Goal: Information Seeking & Learning: Learn about a topic

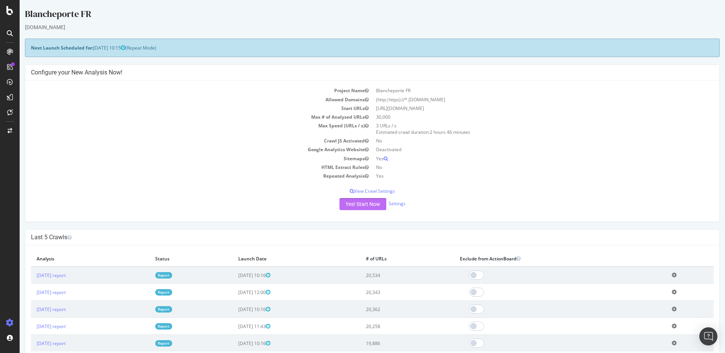
click at [359, 202] on button "Yes! Start Now" at bounding box center [362, 204] width 47 height 12
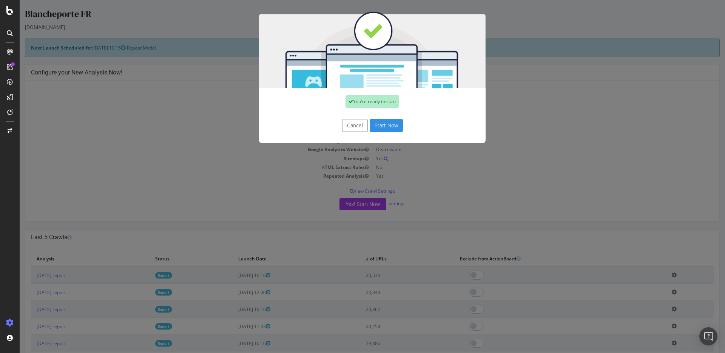
click at [394, 125] on button "Start Now" at bounding box center [386, 125] width 33 height 13
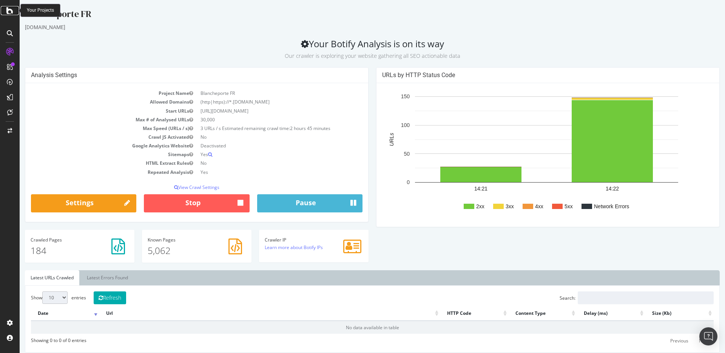
click at [9, 11] on icon at bounding box center [9, 10] width 7 height 9
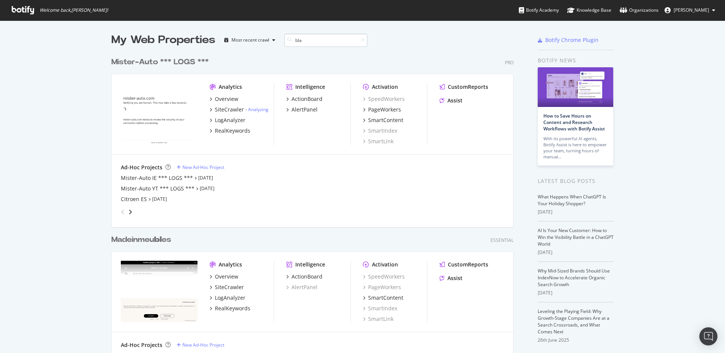
scroll to position [259, 402]
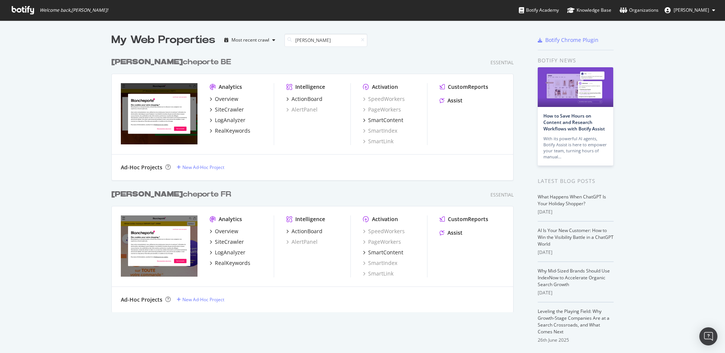
type input "[PERSON_NAME]"
click at [160, 191] on div "[PERSON_NAME] cheporte FR" at bounding box center [171, 194] width 120 height 11
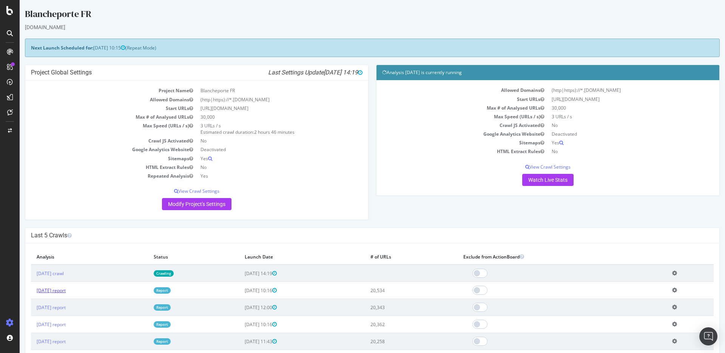
click at [66, 288] on link "[DATE] report" at bounding box center [51, 290] width 29 height 6
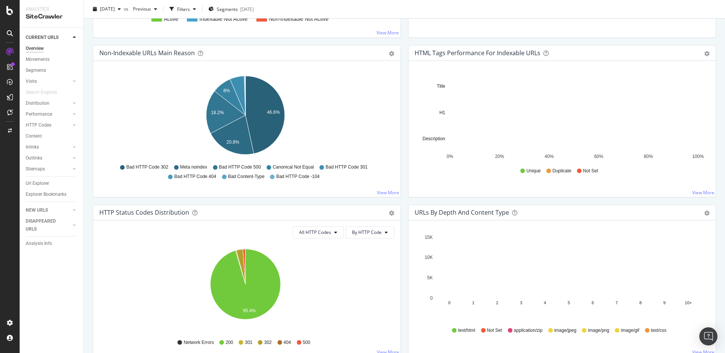
scroll to position [184, 0]
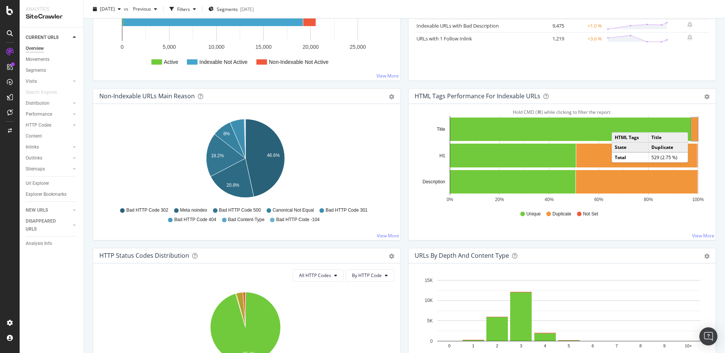
click at [691, 125] on rect "A chart." at bounding box center [694, 128] width 6 height 23
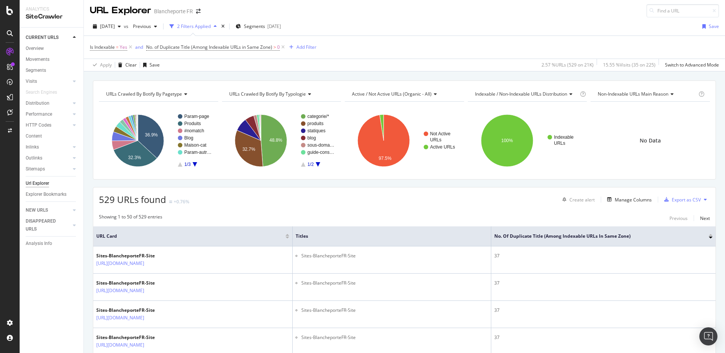
scroll to position [11, 0]
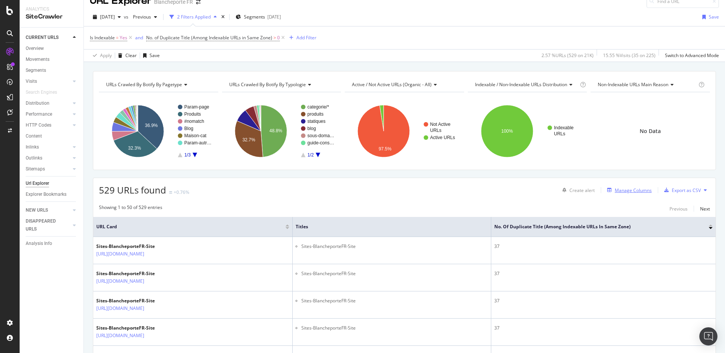
click at [622, 191] on div "Manage Columns" at bounding box center [633, 190] width 37 height 6
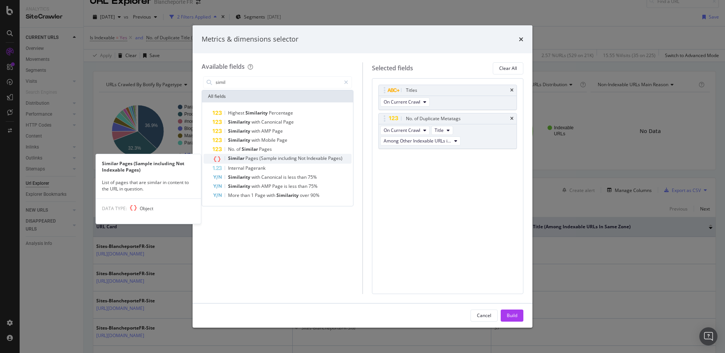
type input "simil"
click at [298, 156] on span "Not" at bounding box center [302, 158] width 9 height 6
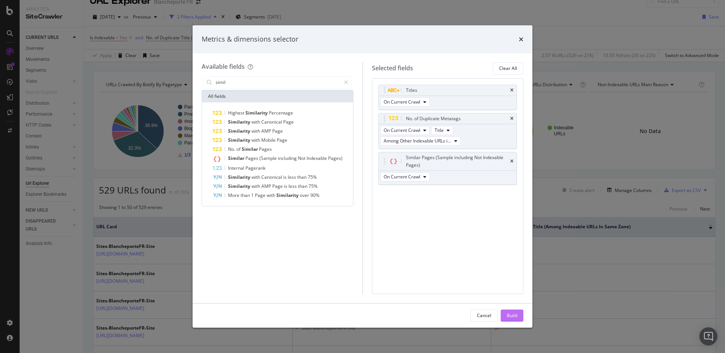
click at [521, 313] on button "Build" at bounding box center [512, 315] width 23 height 12
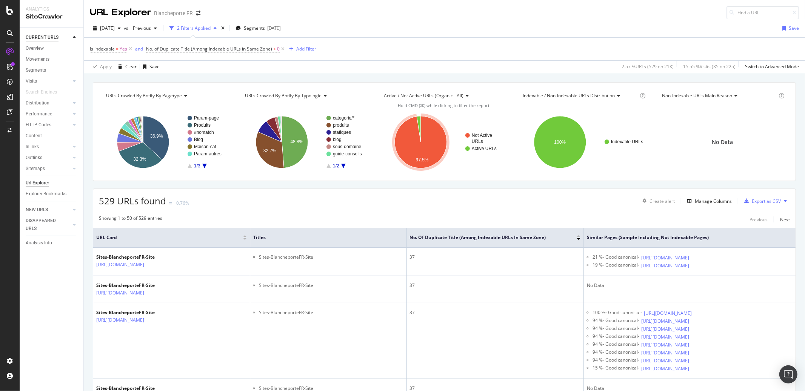
click at [45, 35] on div "CURRENT URLS" at bounding box center [42, 38] width 33 height 8
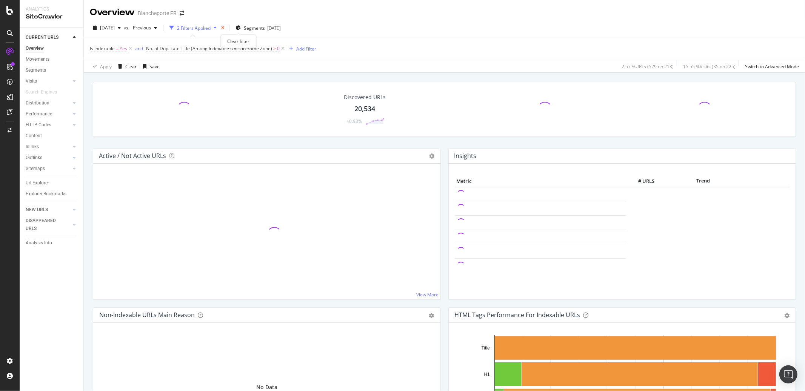
click at [225, 29] on icon "times" at bounding box center [222, 28] width 3 height 5
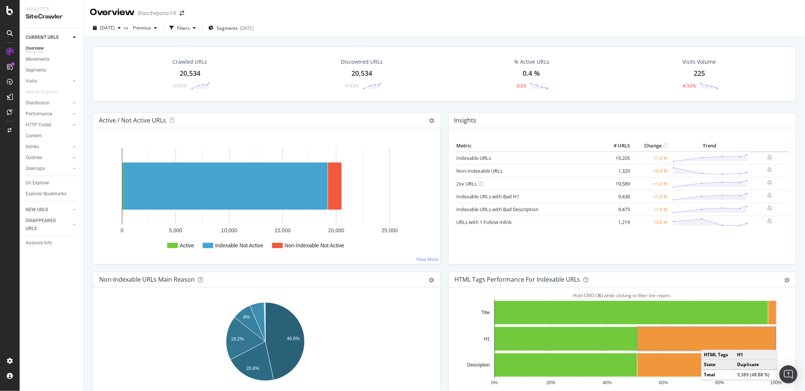
click at [706, 343] on rect "A chart." at bounding box center [706, 339] width 137 height 24
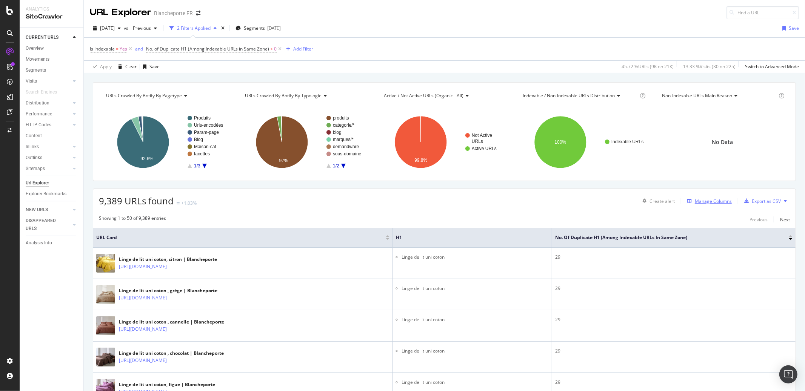
click at [713, 202] on div "Manage Columns" at bounding box center [713, 201] width 37 height 6
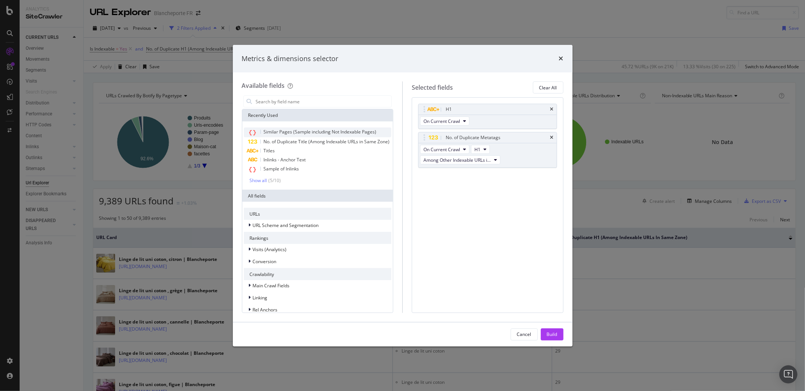
click at [327, 135] on span "Similar Pages (Sample including Not Indexable Pages)" at bounding box center [320, 132] width 113 height 6
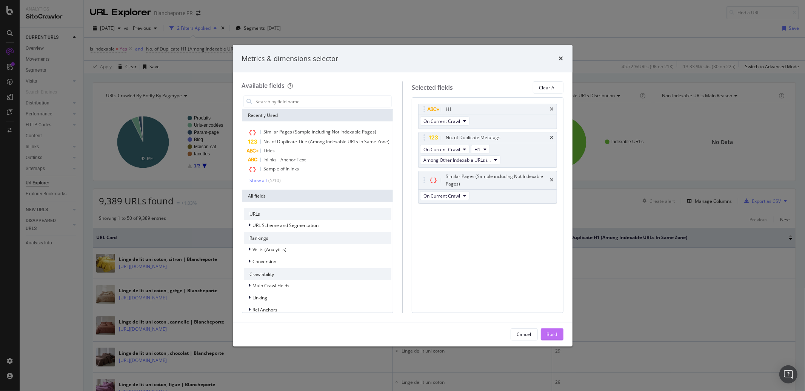
click at [554, 336] on div "Build" at bounding box center [552, 334] width 11 height 6
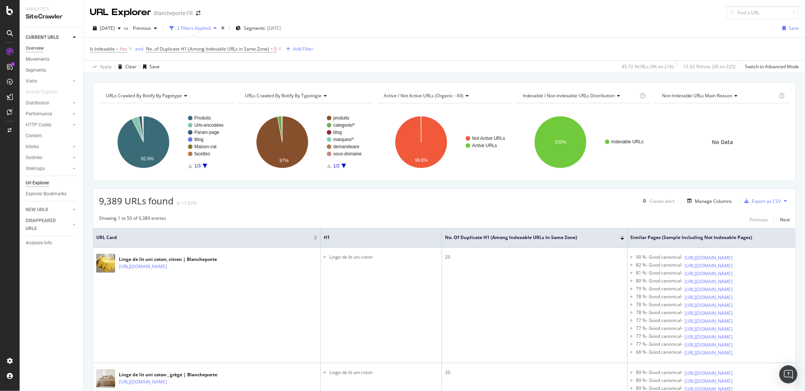
click at [37, 47] on div "Overview" at bounding box center [35, 49] width 18 height 8
